Goal: Task Accomplishment & Management: Manage account settings

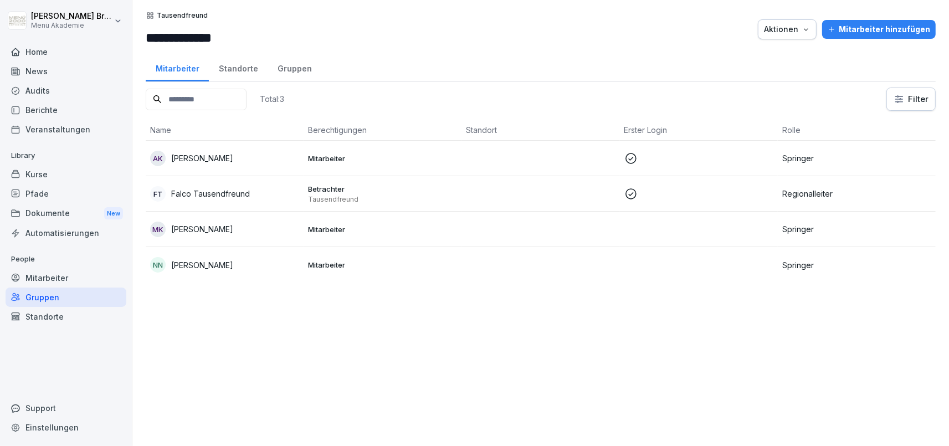
click at [30, 278] on div "Mitarbeiter" at bounding box center [66, 277] width 121 height 19
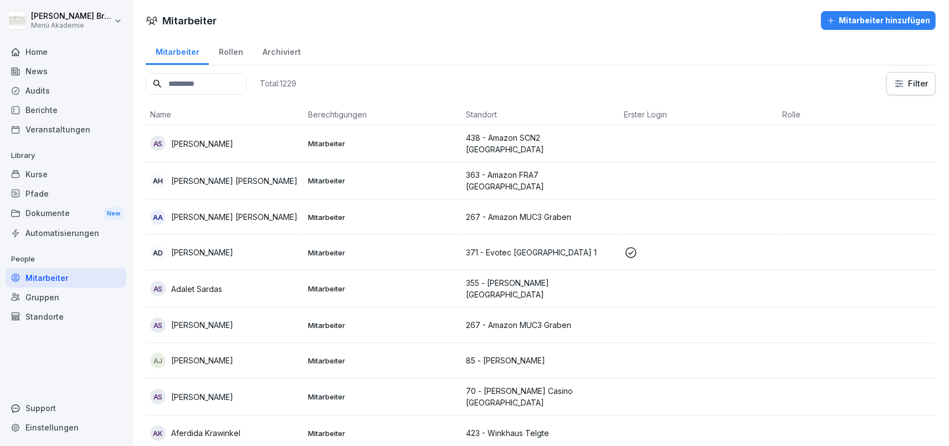
click at [231, 84] on input at bounding box center [196, 84] width 101 height 22
type input "*****"
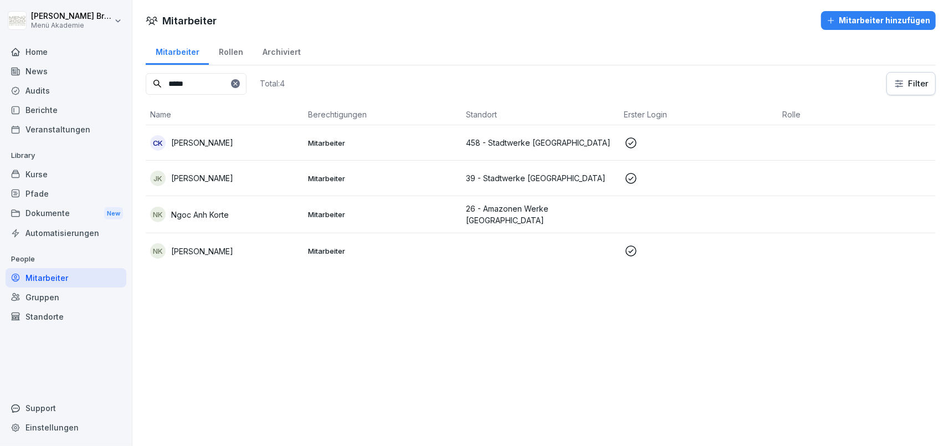
click at [207, 245] on p "[PERSON_NAME]" at bounding box center [202, 251] width 62 height 12
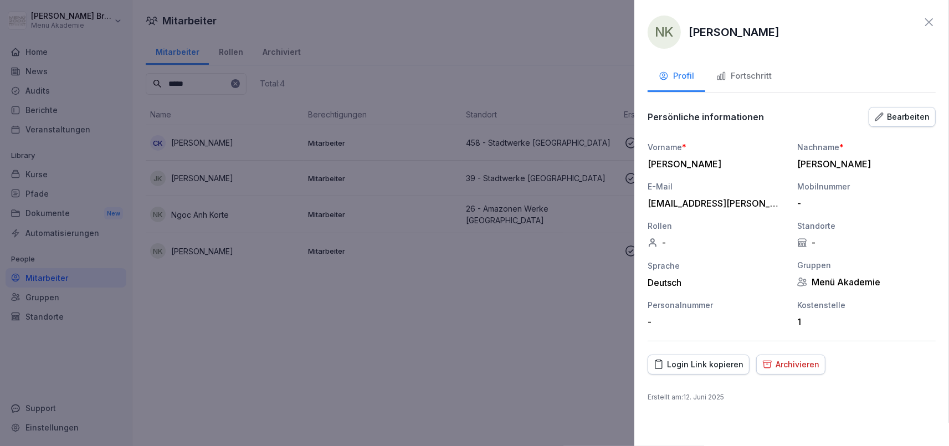
click at [907, 114] on div "Bearbeiten" at bounding box center [902, 117] width 55 height 12
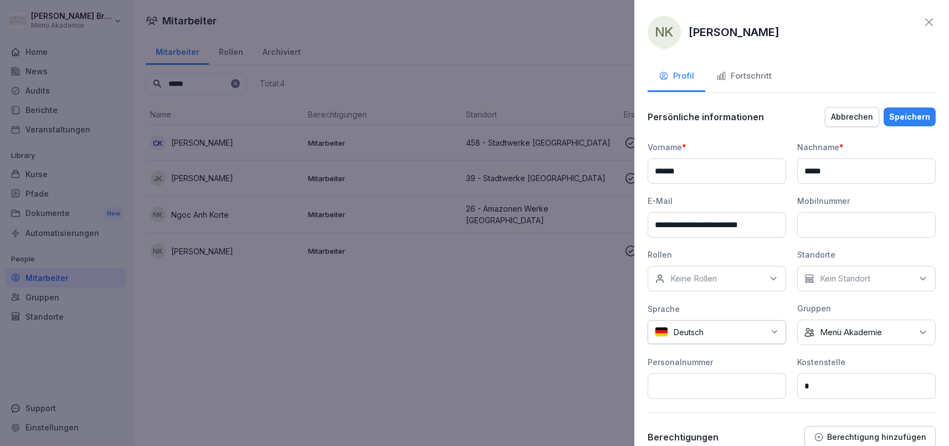
click at [486, 291] on div at bounding box center [474, 223] width 949 height 446
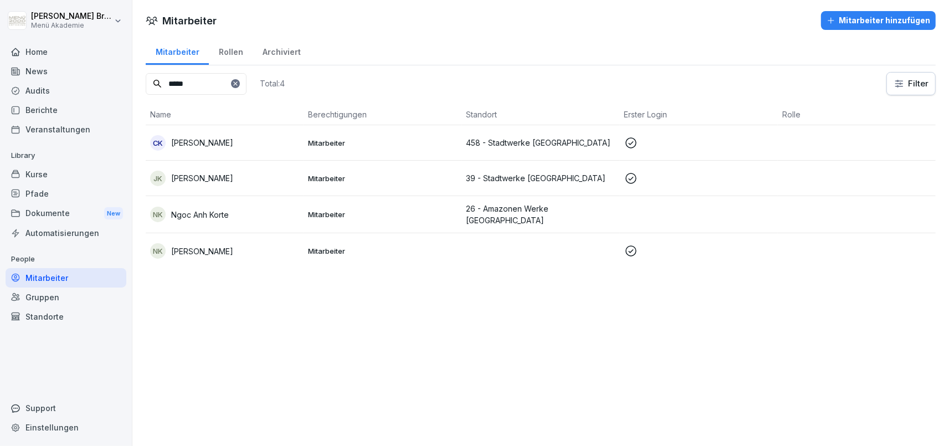
click at [268, 243] on div "NK [PERSON_NAME]" at bounding box center [224, 251] width 149 height 16
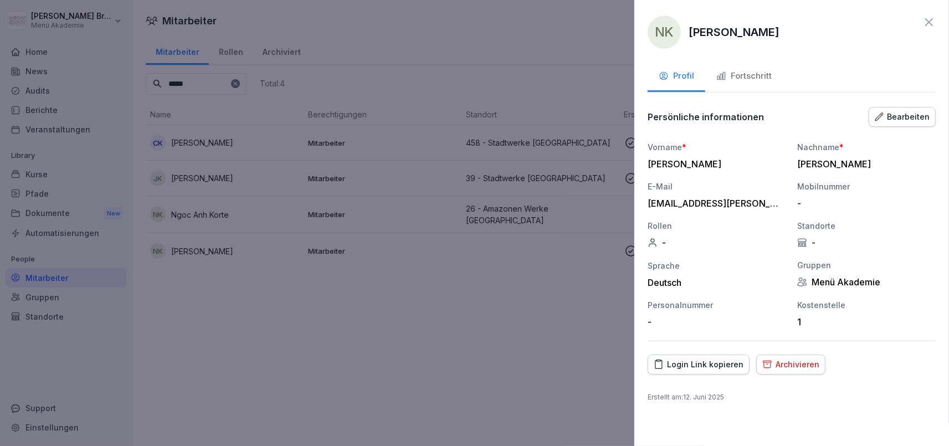
click at [915, 116] on div "Bearbeiten" at bounding box center [902, 117] width 55 height 12
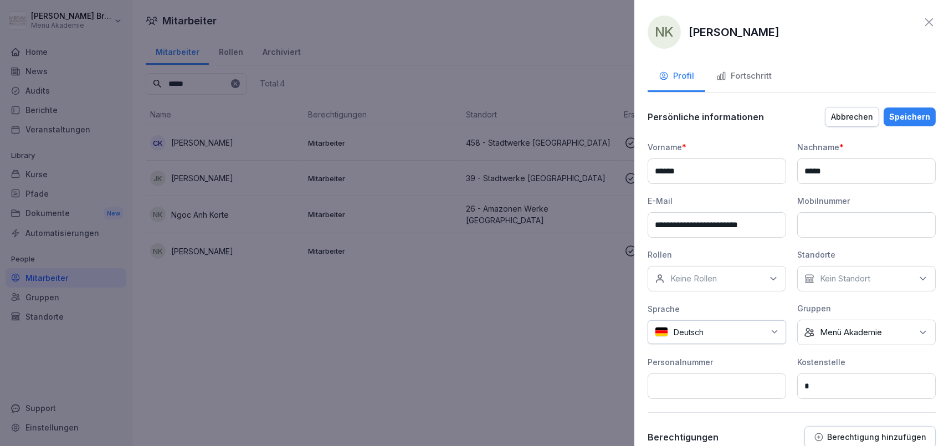
click at [719, 278] on div "Keine Rollen" at bounding box center [717, 278] width 139 height 25
click at [707, 296] on input at bounding box center [720, 304] width 143 height 21
click at [696, 303] on input "**********" at bounding box center [720, 304] width 143 height 21
type input "**********"
click at [681, 331] on b "Client Success Manager" at bounding box center [708, 330] width 72 height 10
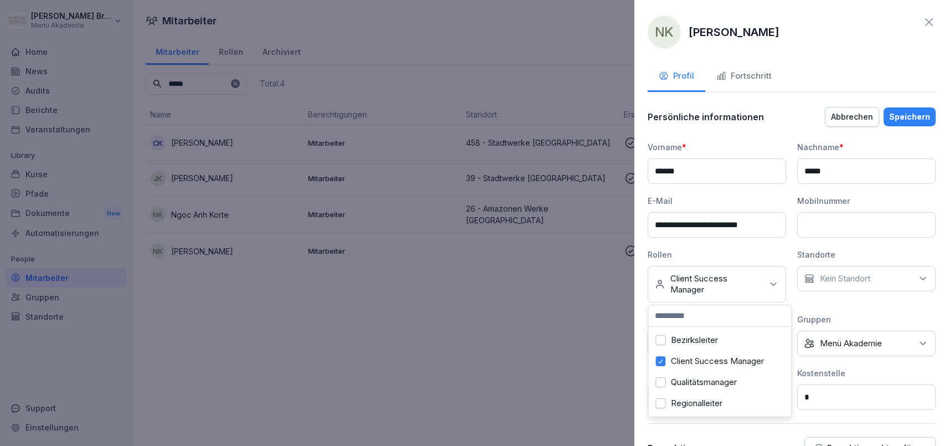
click at [871, 275] on p "Kein Standort" at bounding box center [845, 278] width 50 height 11
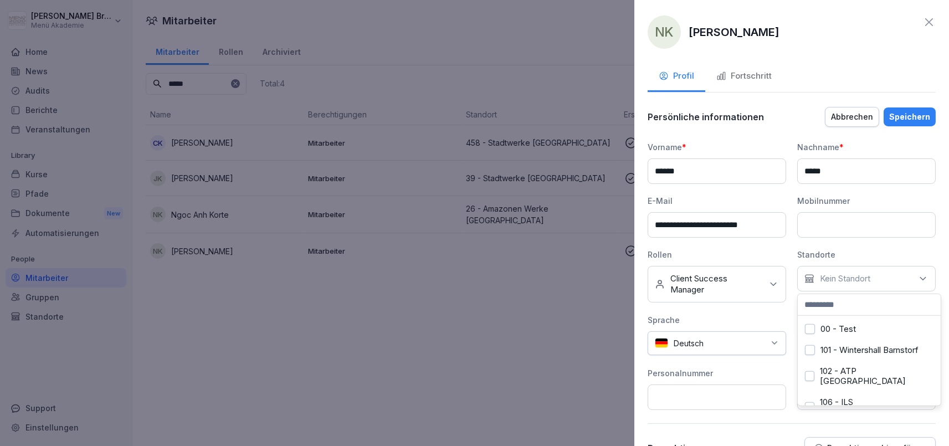
click at [777, 249] on div "Rollen" at bounding box center [717, 255] width 139 height 12
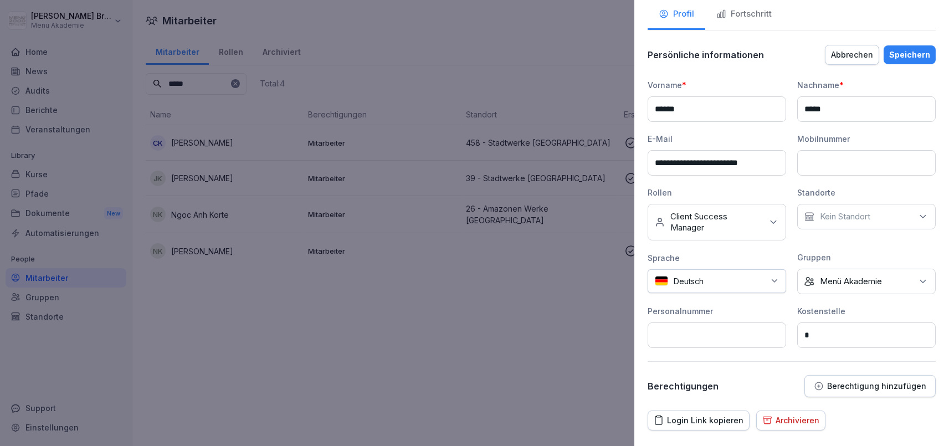
scroll to position [89, 0]
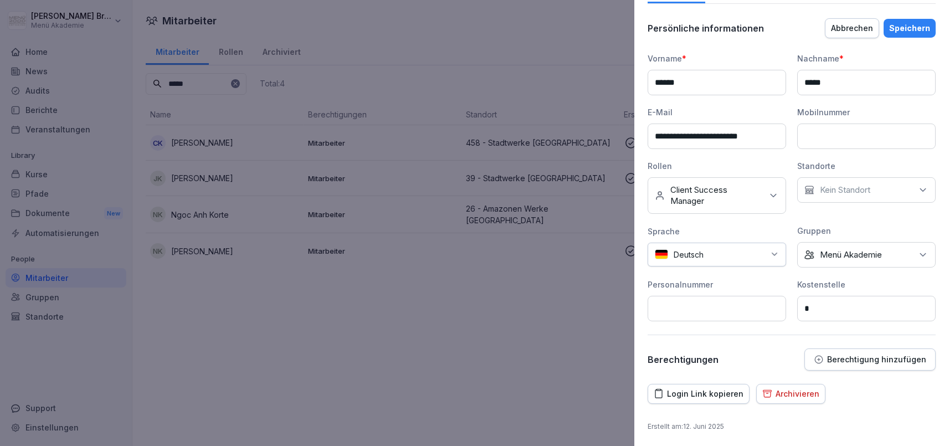
click at [849, 355] on div "Berechtigung hinzufügen" at bounding box center [870, 360] width 112 height 10
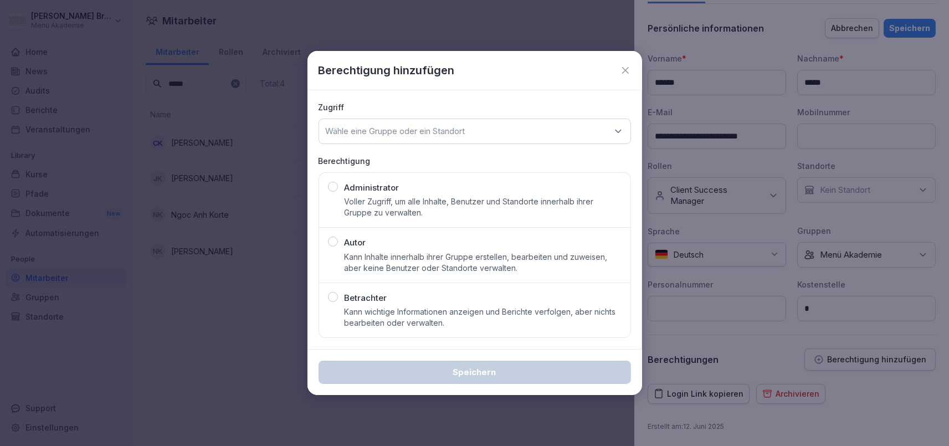
click at [418, 247] on div "Autor Kann Inhalte innerhalb ihrer Gruppe erstellen, bearbeiten und zuweisen, a…" at bounding box center [483, 255] width 277 height 37
click at [486, 131] on div "Wähle eine Gruppe oder ein Standort" at bounding box center [475, 131] width 313 height 25
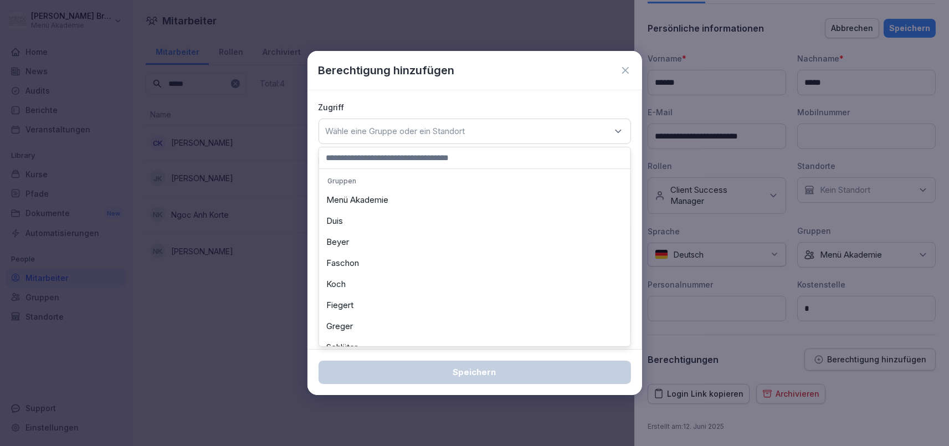
click at [391, 194] on div "Menü Akademie" at bounding box center [475, 200] width 306 height 21
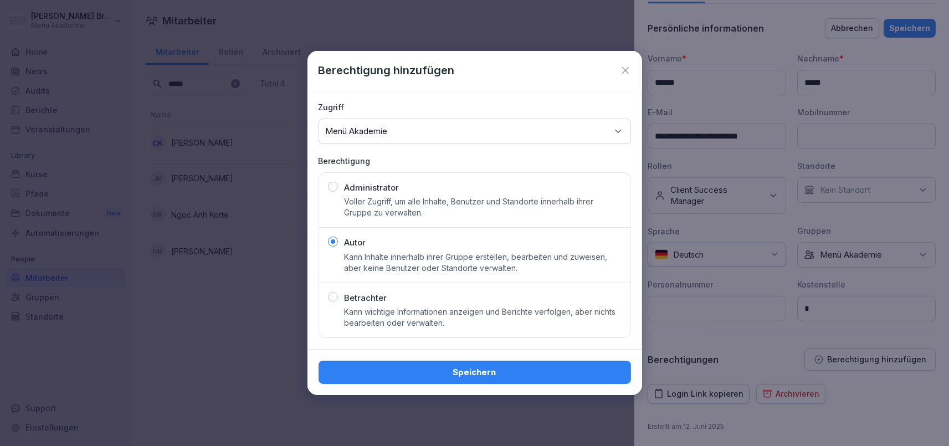
click at [556, 369] on div "Speichern" at bounding box center [474, 372] width 295 height 12
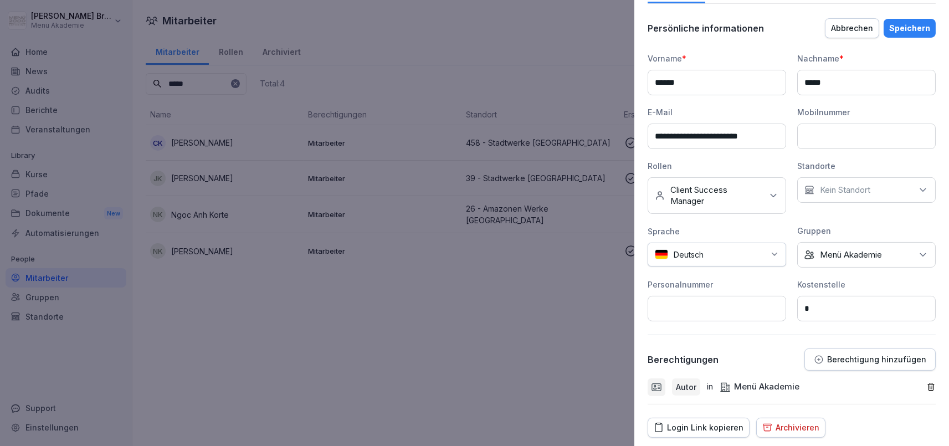
click at [921, 28] on div "Speichern" at bounding box center [909, 28] width 41 height 12
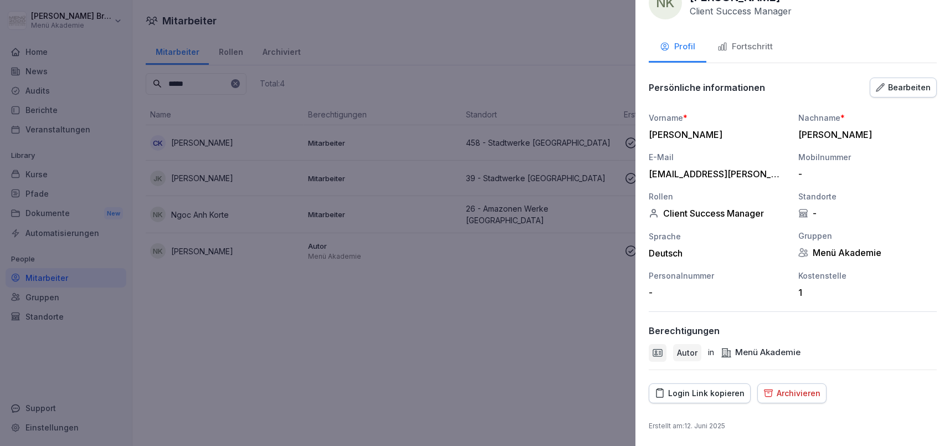
drag, startPoint x: 429, startPoint y: 349, endPoint x: 406, endPoint y: 408, distance: 63.5
click at [422, 375] on div at bounding box center [474, 223] width 949 height 446
